Goal: Task Accomplishment & Management: Manage account settings

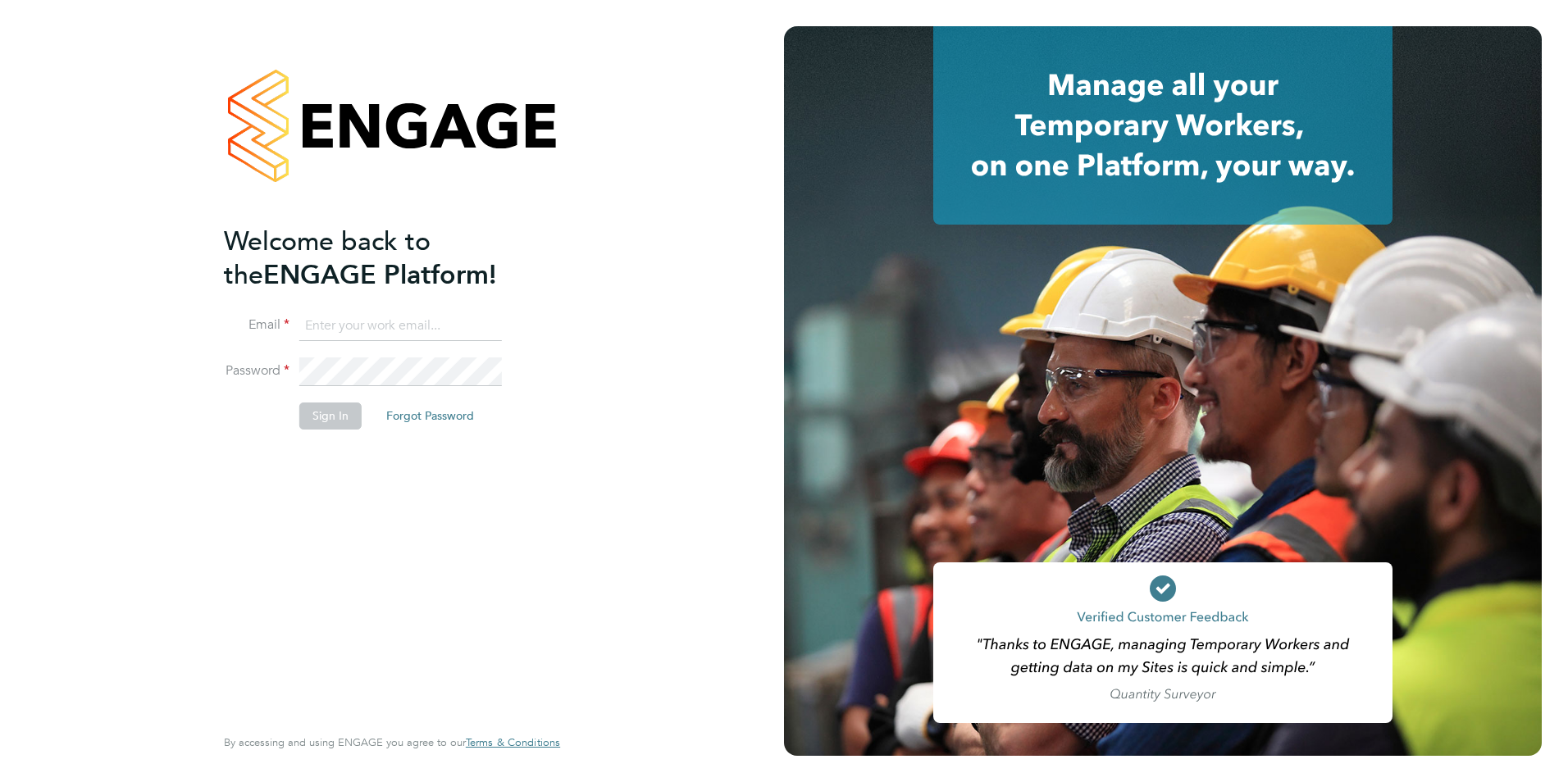
type input "[PERSON_NAME][EMAIL_ADDRESS][PERSON_NAME][DOMAIN_NAME]"
click at [317, 415] on button "Sign In" at bounding box center [330, 415] width 62 height 26
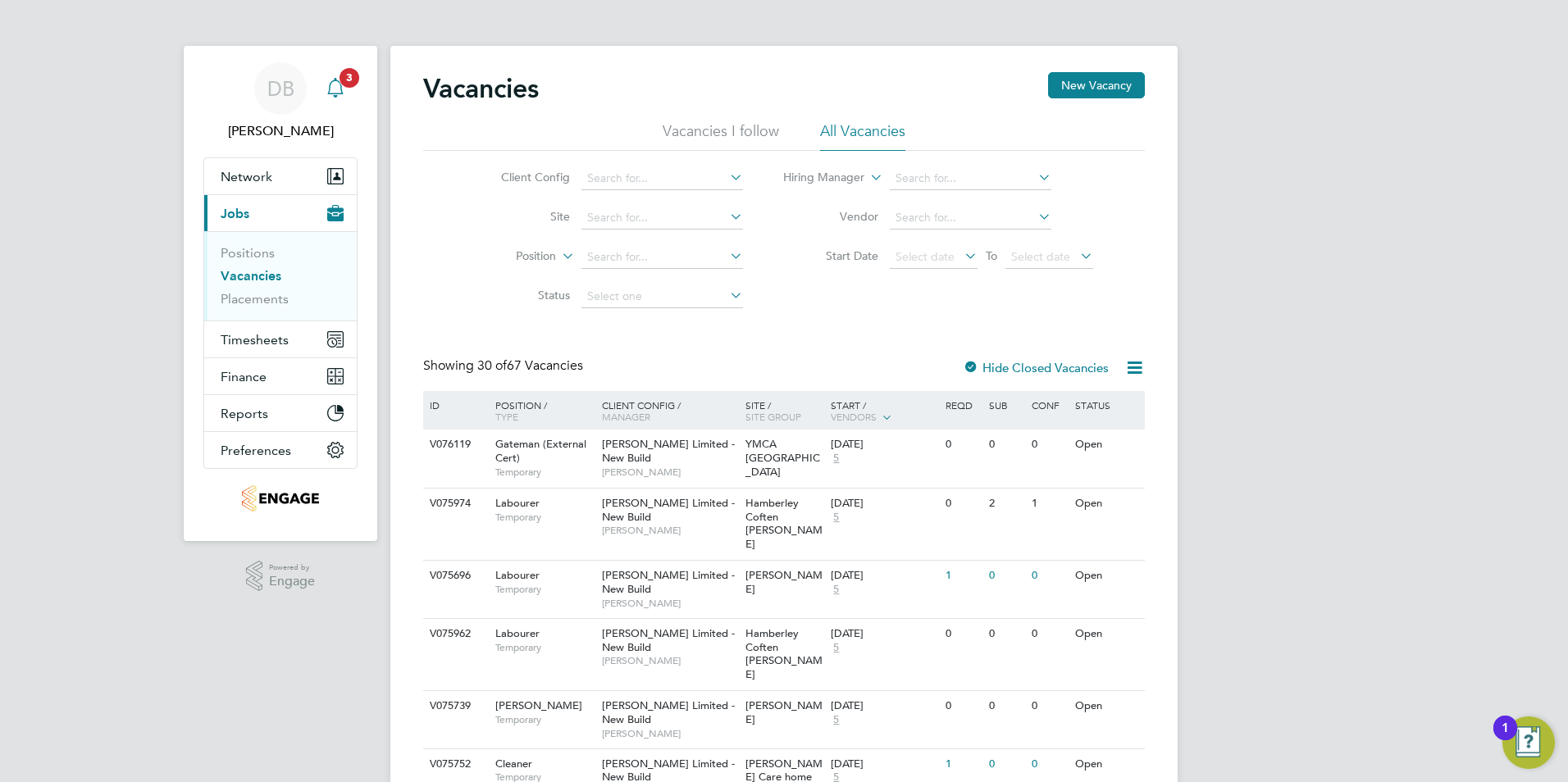
click at [342, 96] on icon "Main navigation" at bounding box center [335, 88] width 20 height 20
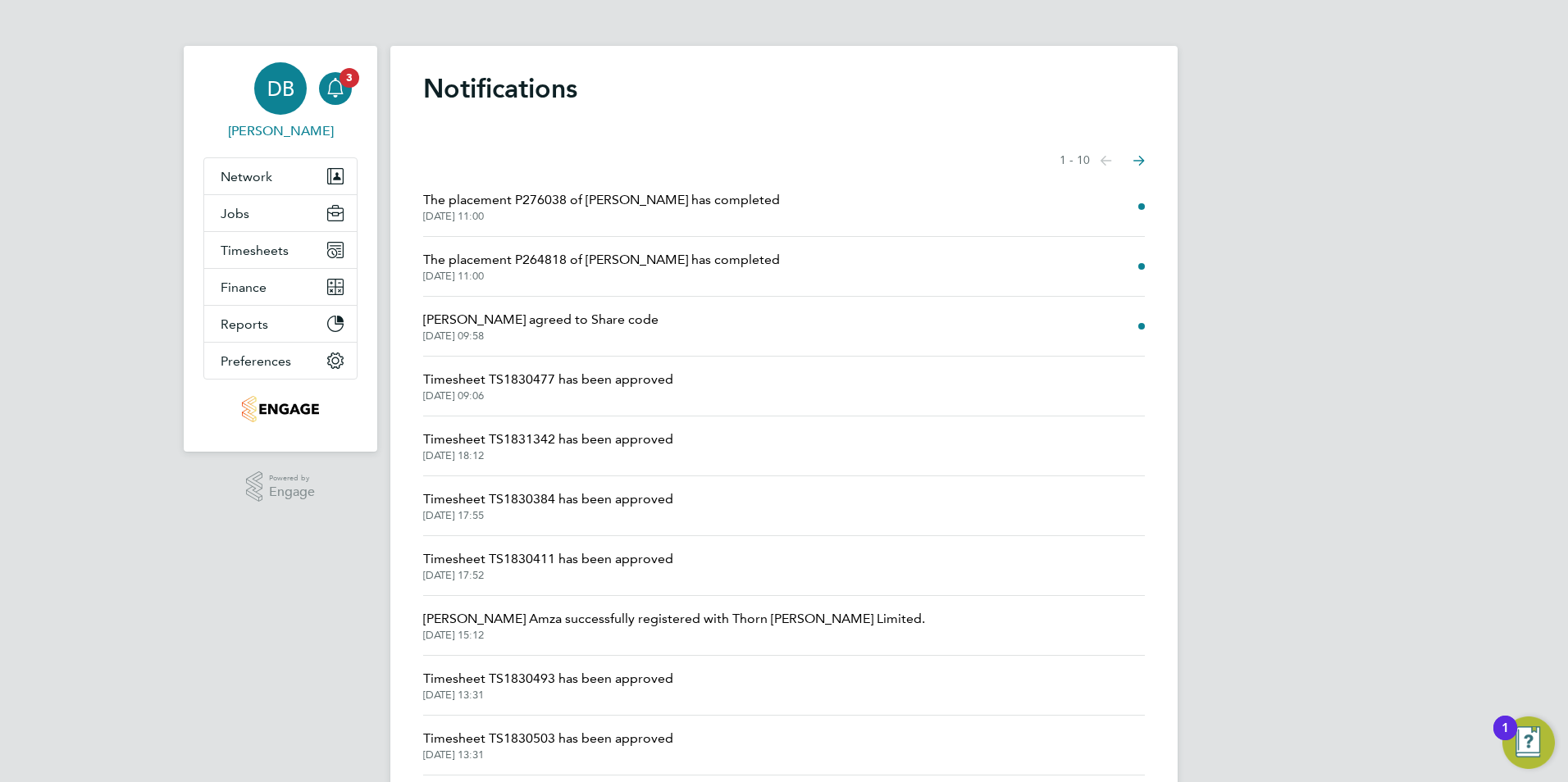
click at [308, 85] on link "DB Daniel Bassett" at bounding box center [280, 101] width 154 height 78
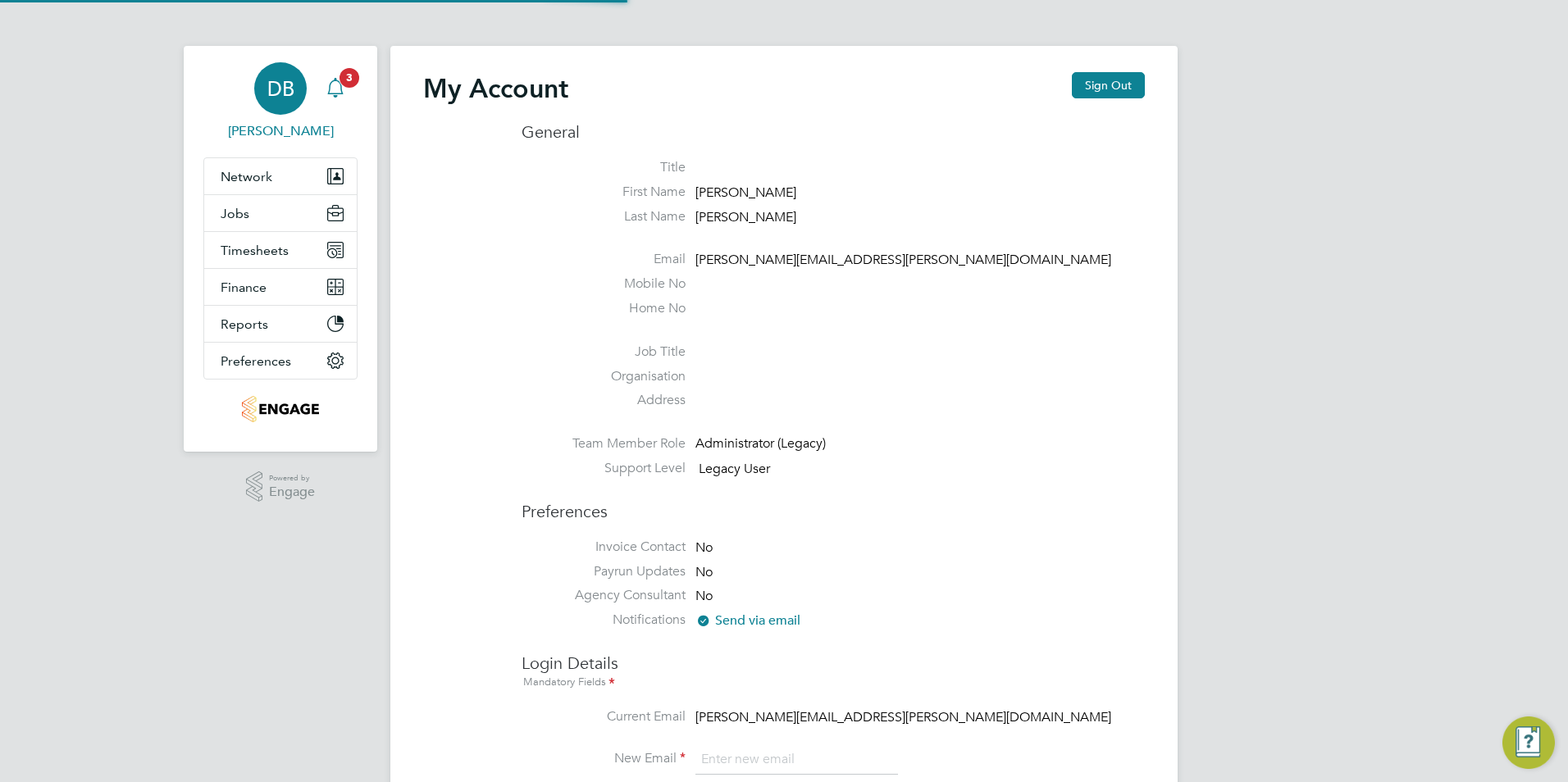
type input "[PERSON_NAME][EMAIL_ADDRESS][PERSON_NAME][DOMAIN_NAME]"
click at [259, 252] on span "Timesheets" at bounding box center [255, 251] width 68 height 16
